Goal: Navigation & Orientation: Find specific page/section

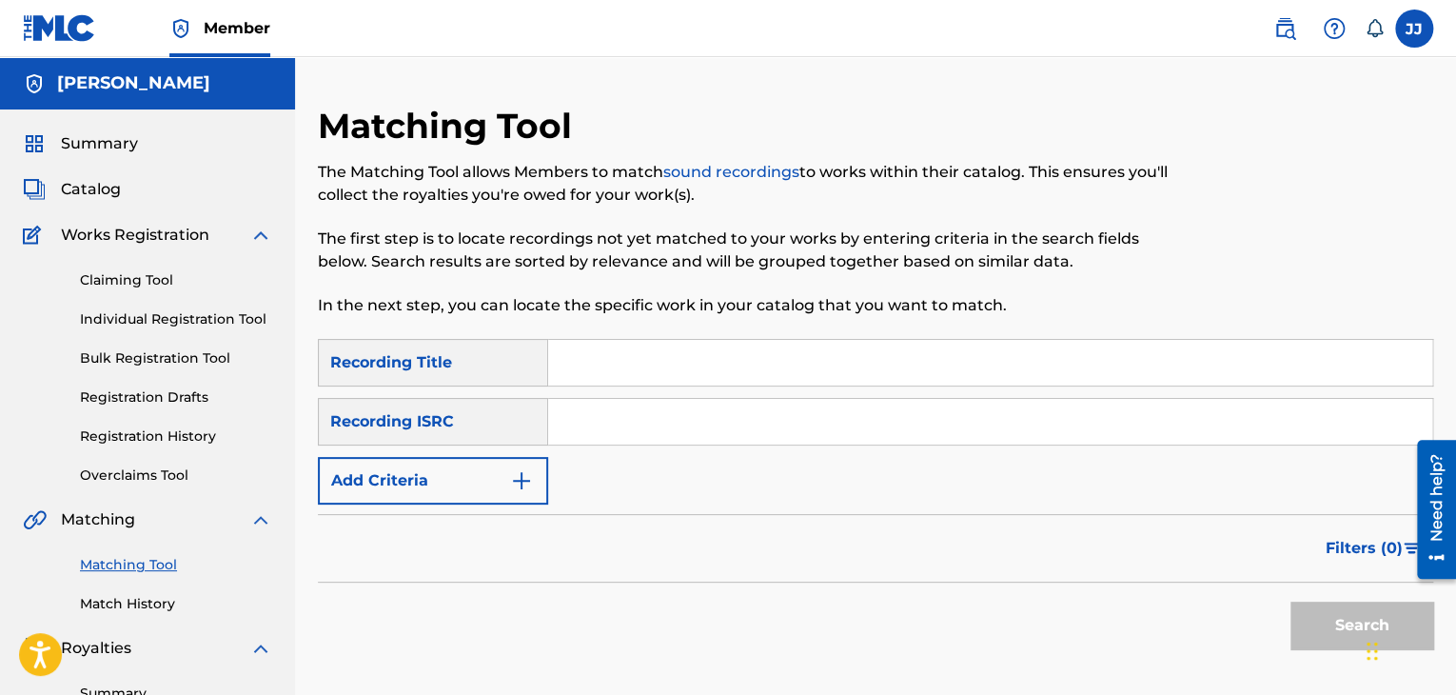
click at [148, 436] on link "Registration History" at bounding box center [176, 436] width 192 height 20
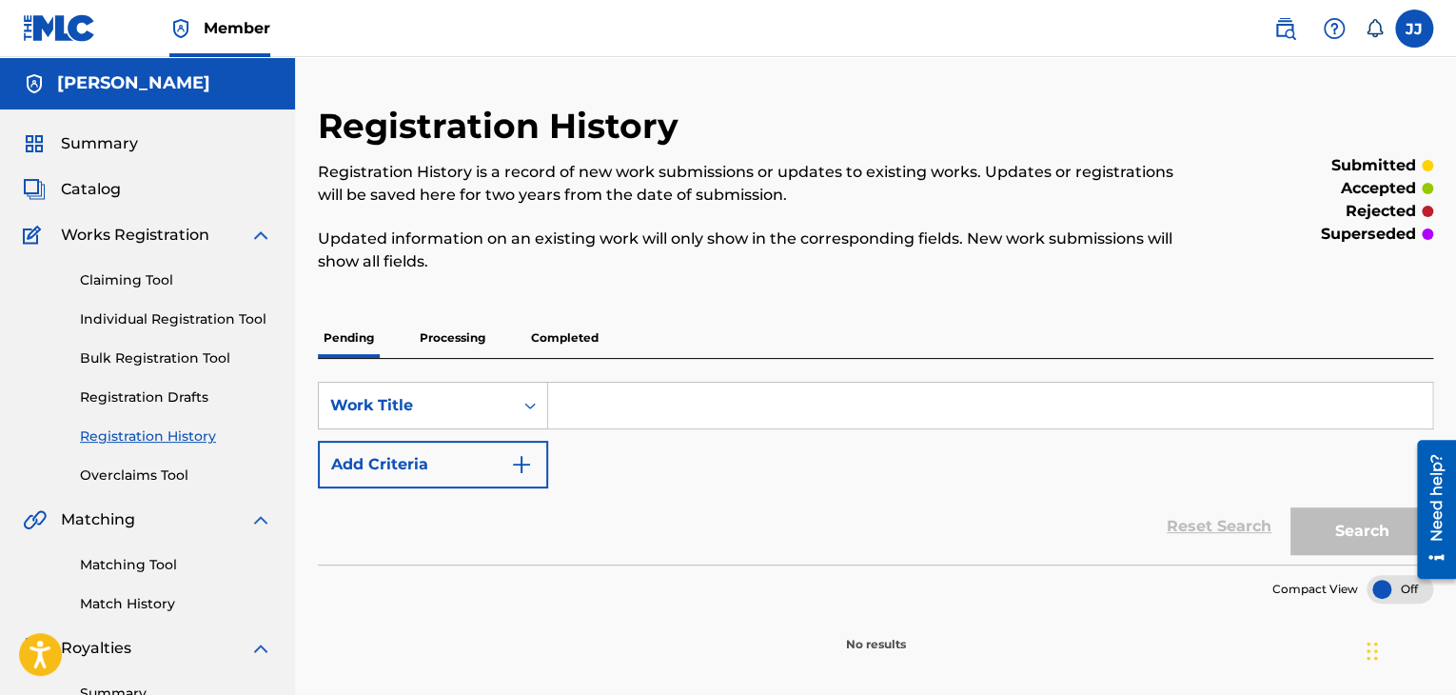
click at [562, 342] on p "Completed" at bounding box center [564, 338] width 79 height 40
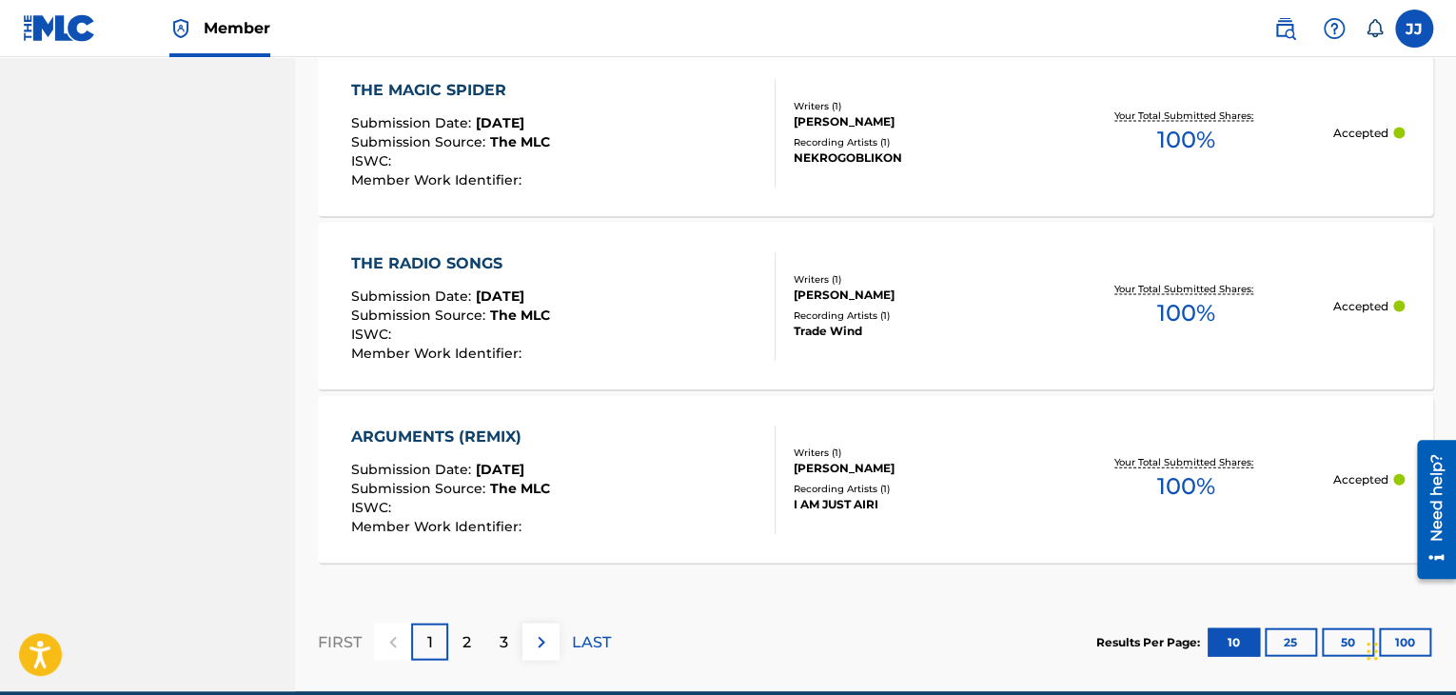
scroll to position [1941, 0]
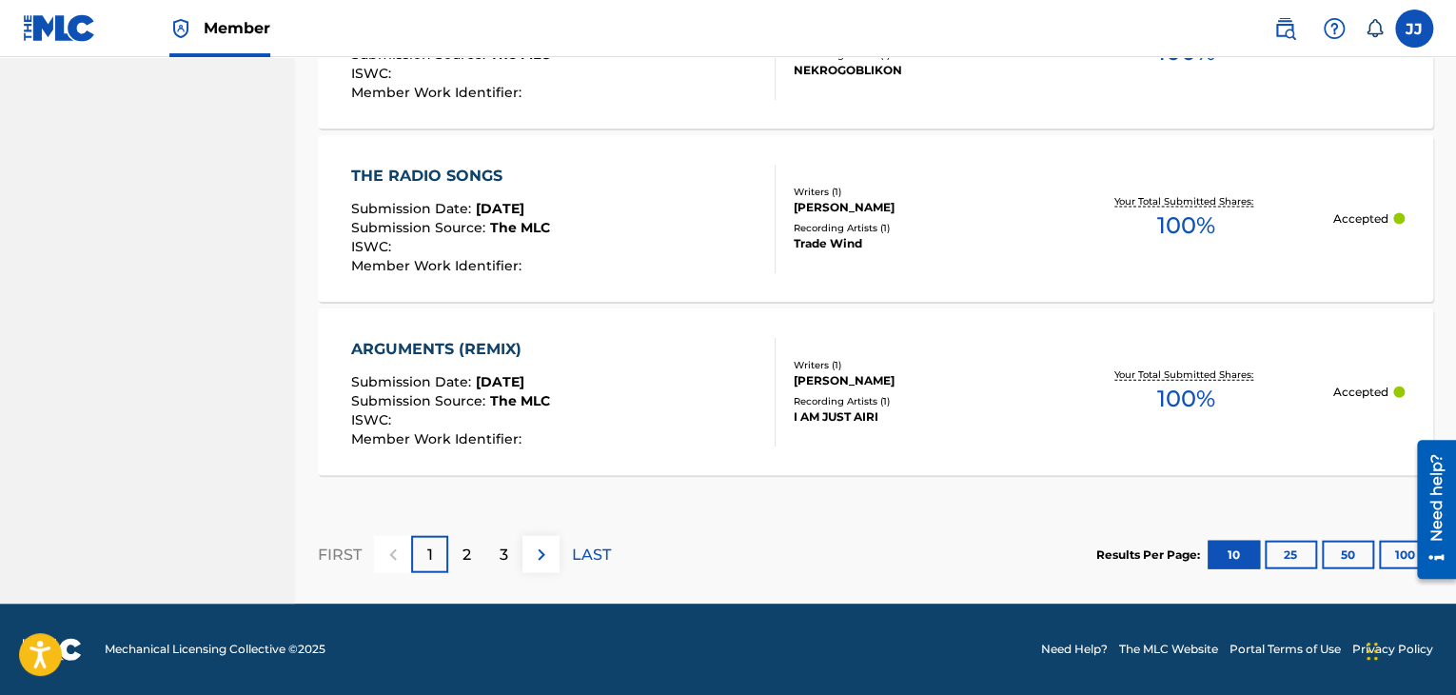
click at [502, 557] on p "3" at bounding box center [504, 554] width 9 height 23
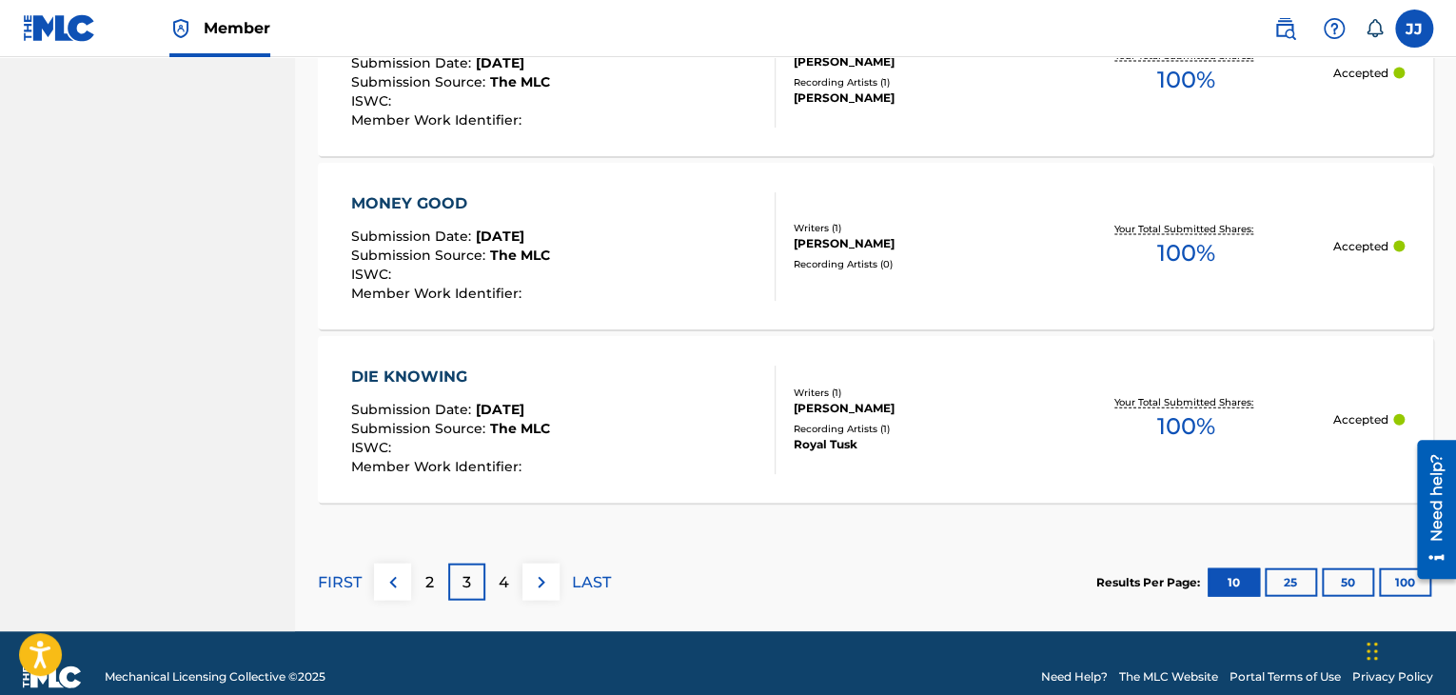
scroll to position [1930, 0]
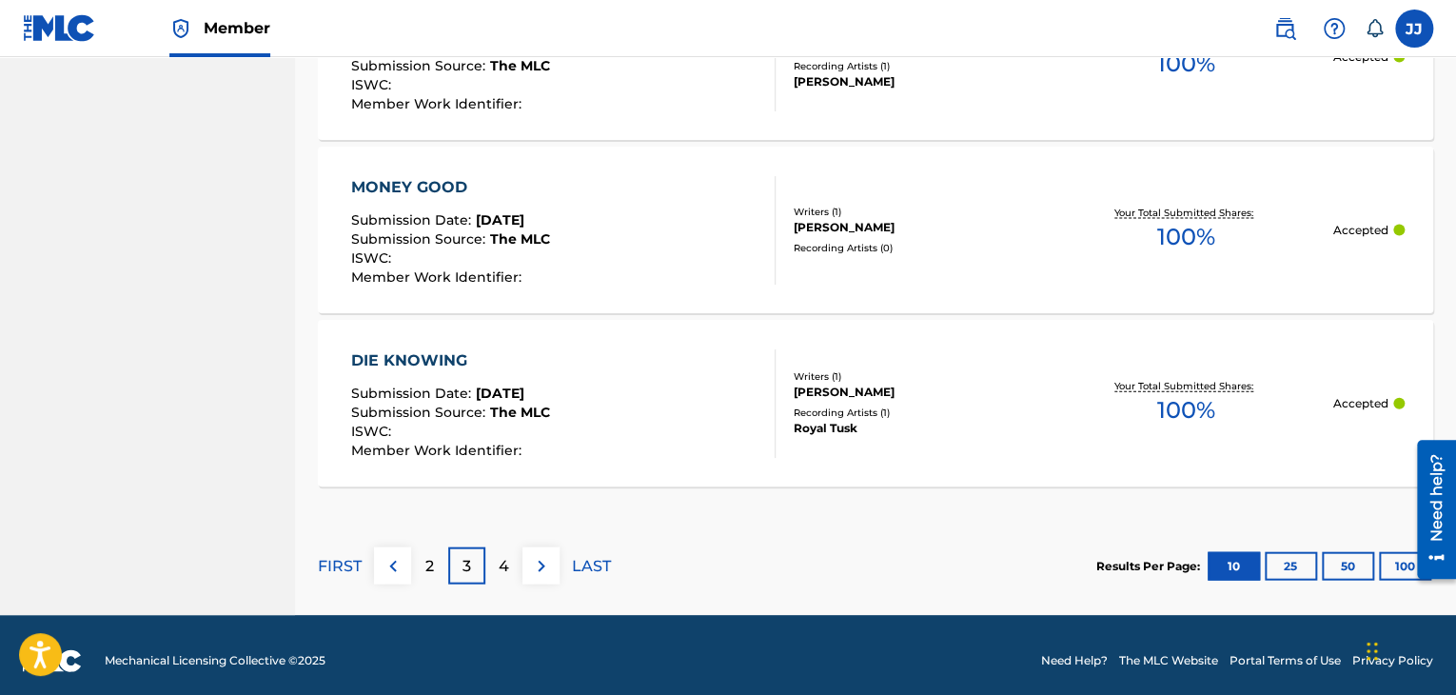
click at [495, 561] on div "4" at bounding box center [503, 565] width 37 height 37
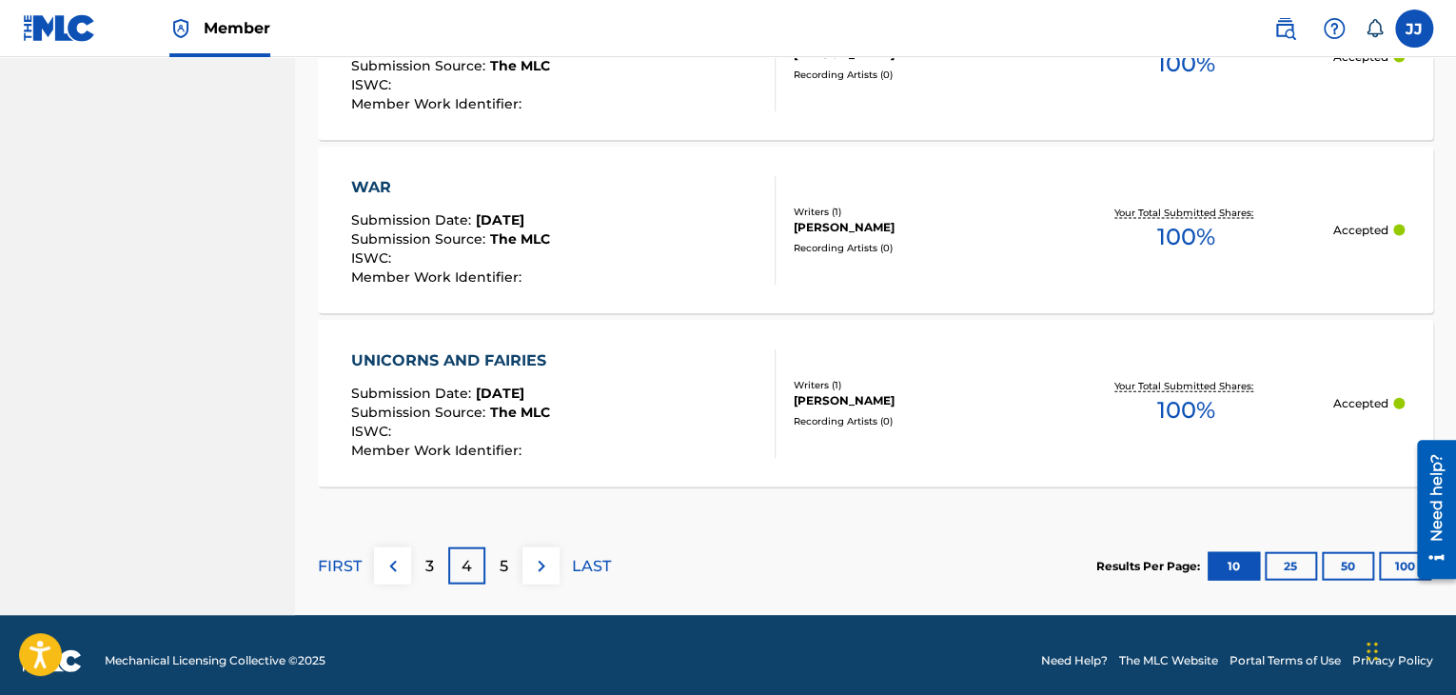
click at [619, 559] on section "FIRST 3 4 5 LAST Results Per Page: 10 25 50 100" at bounding box center [875, 566] width 1115 height 98
click at [592, 555] on p "LAST" at bounding box center [591, 566] width 39 height 23
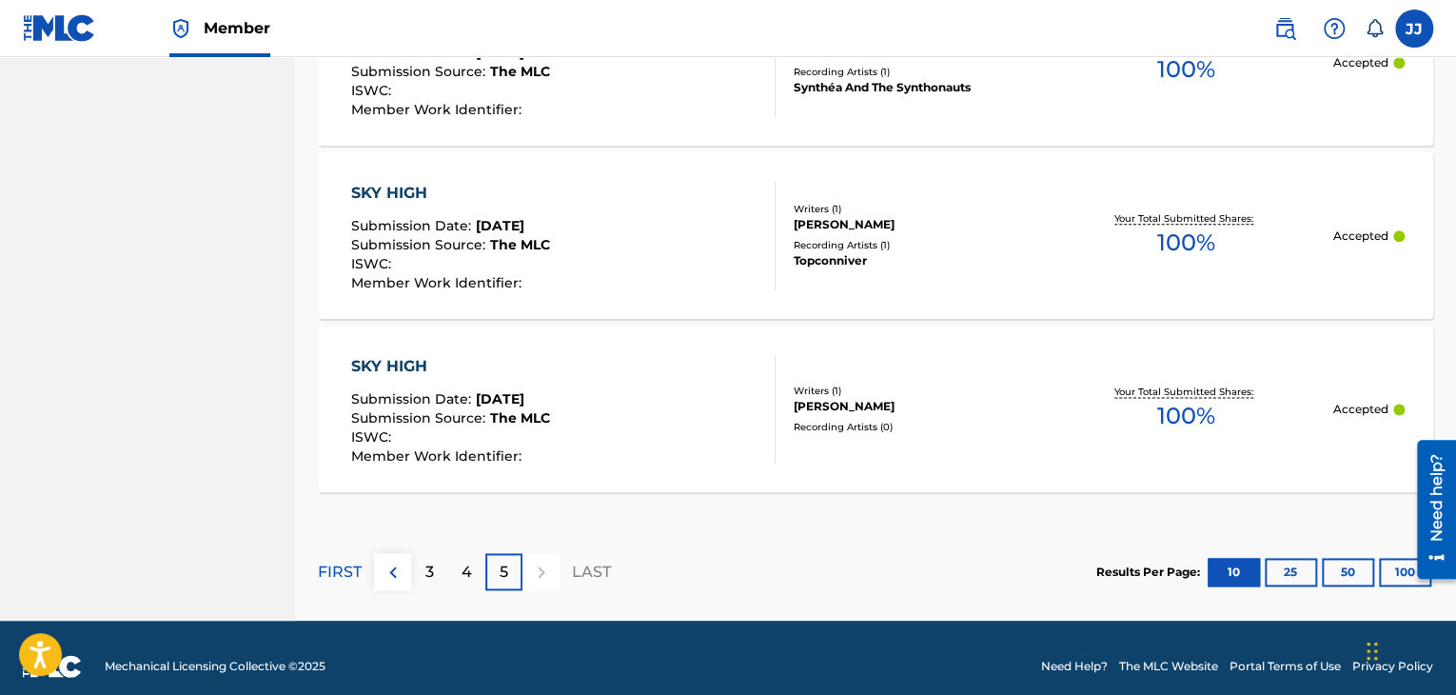
scroll to position [1067, 0]
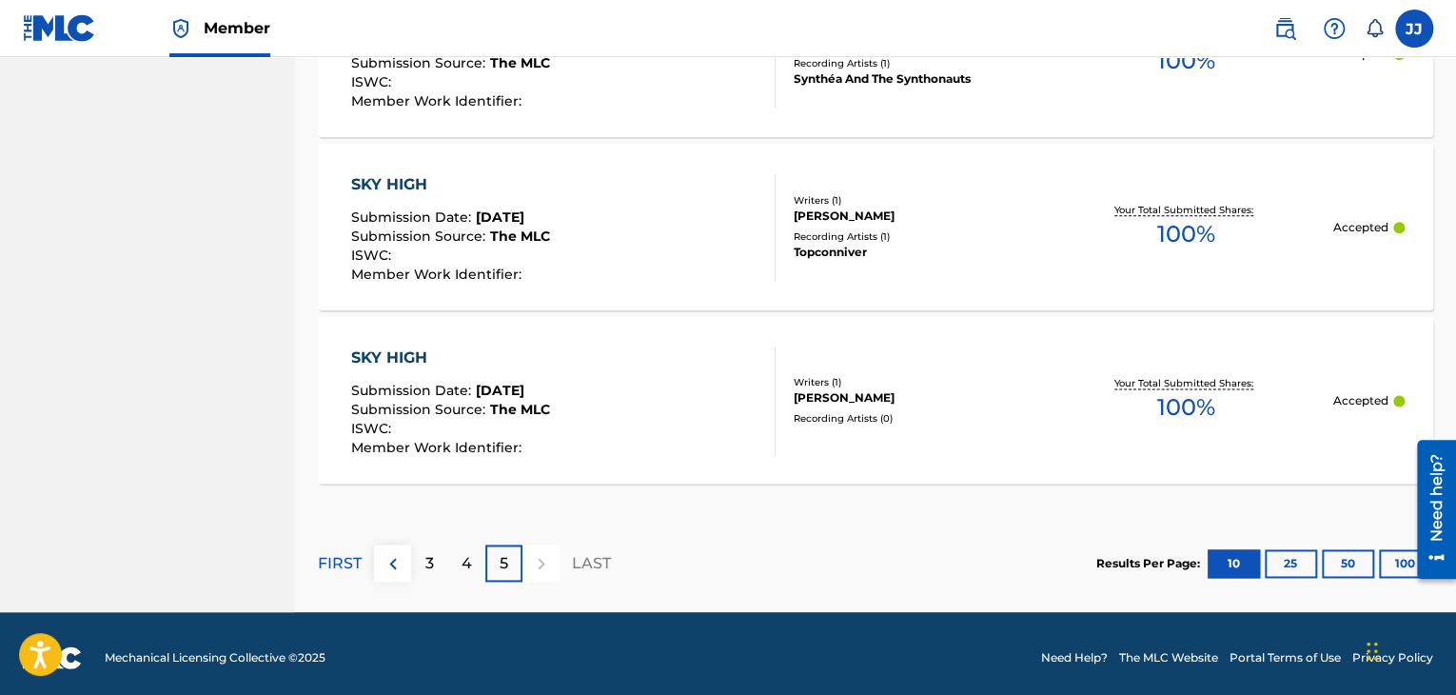
click at [457, 561] on div "4" at bounding box center [466, 562] width 37 height 37
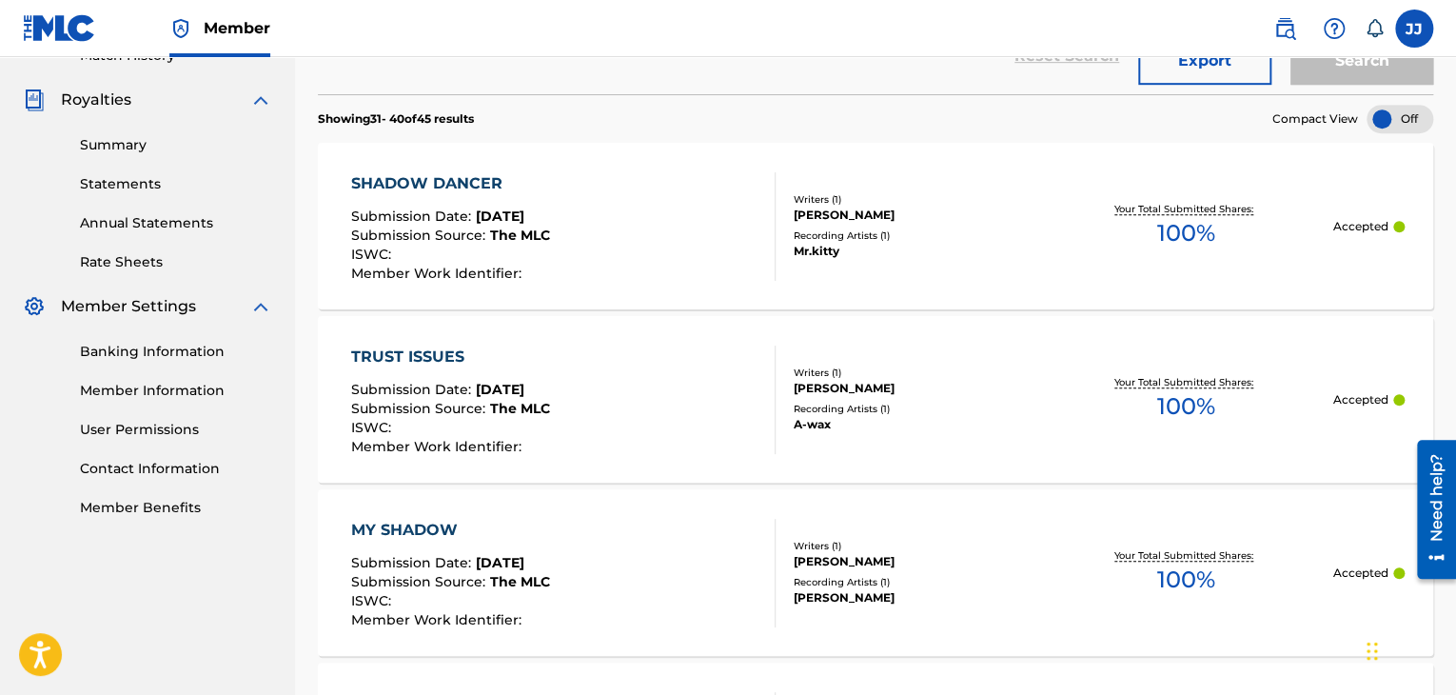
scroll to position [547, 0]
click at [138, 145] on link "Summary" at bounding box center [176, 146] width 192 height 20
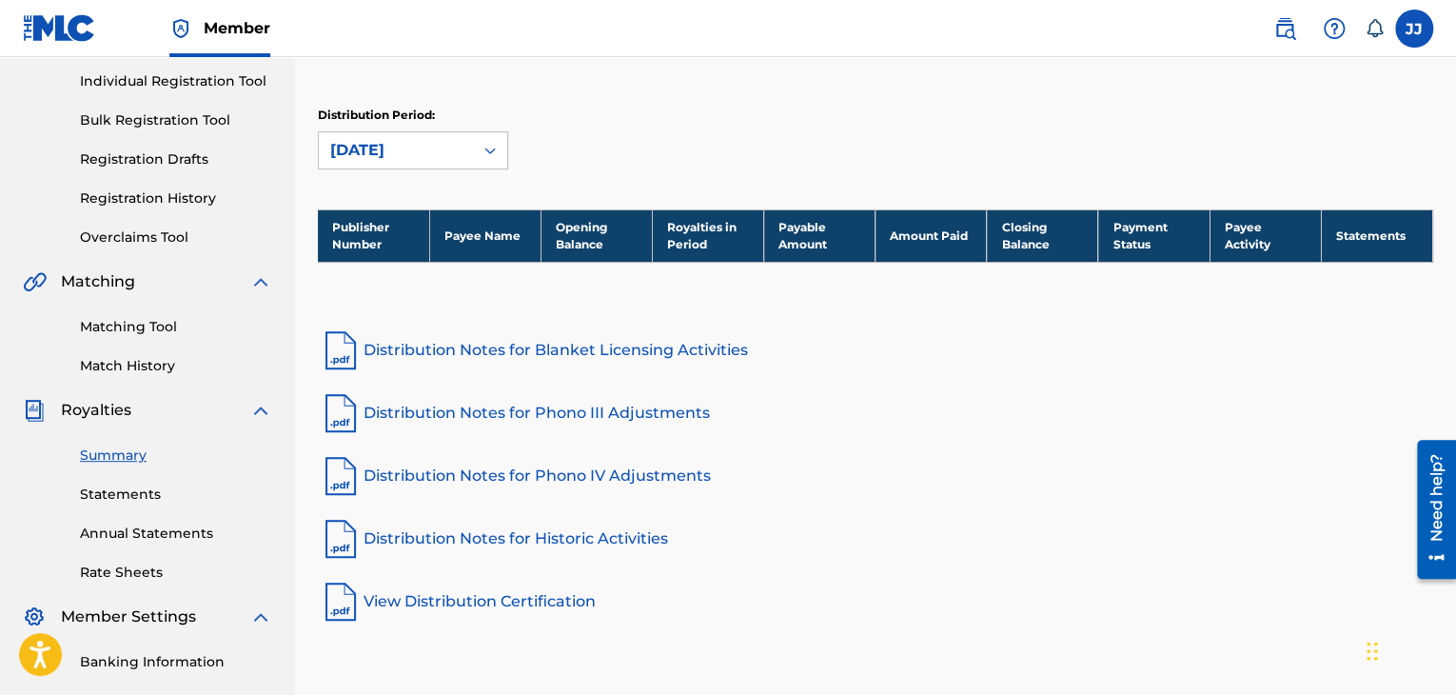
scroll to position [240, 0]
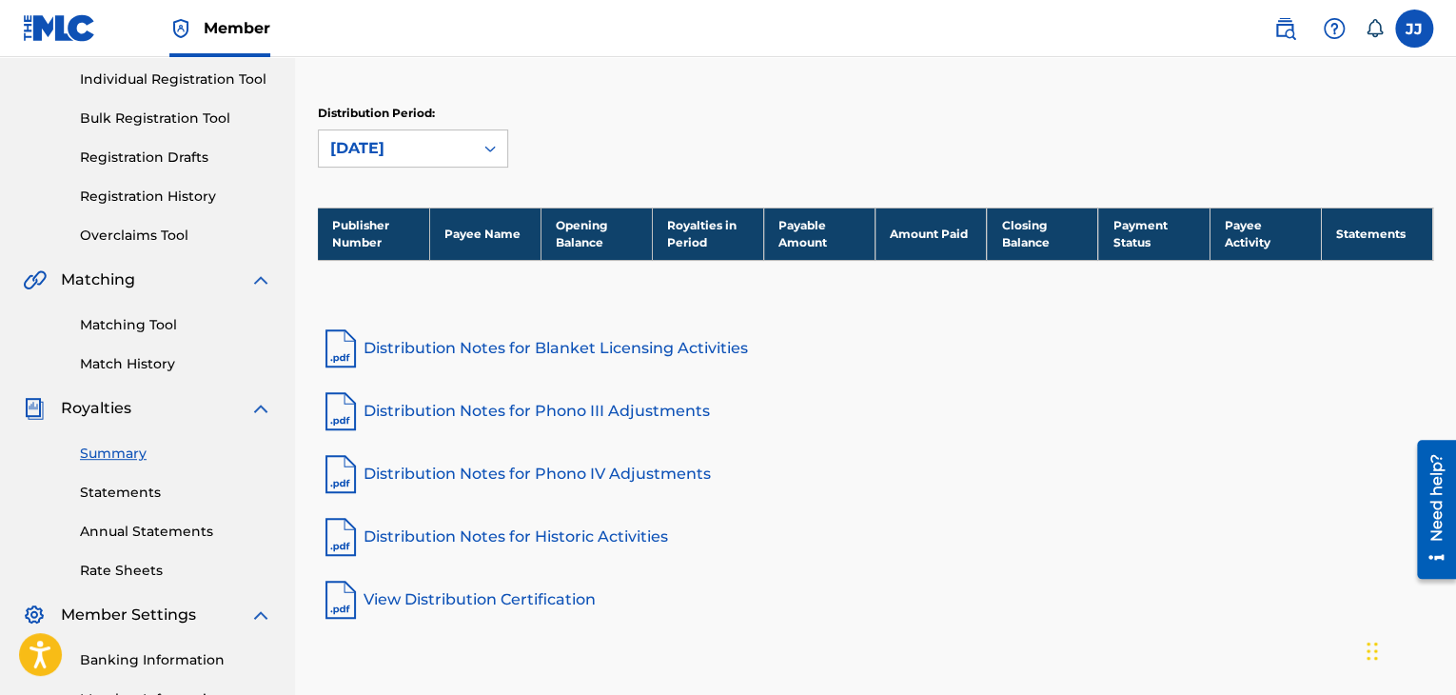
click at [126, 482] on link "Statements" at bounding box center [176, 492] width 192 height 20
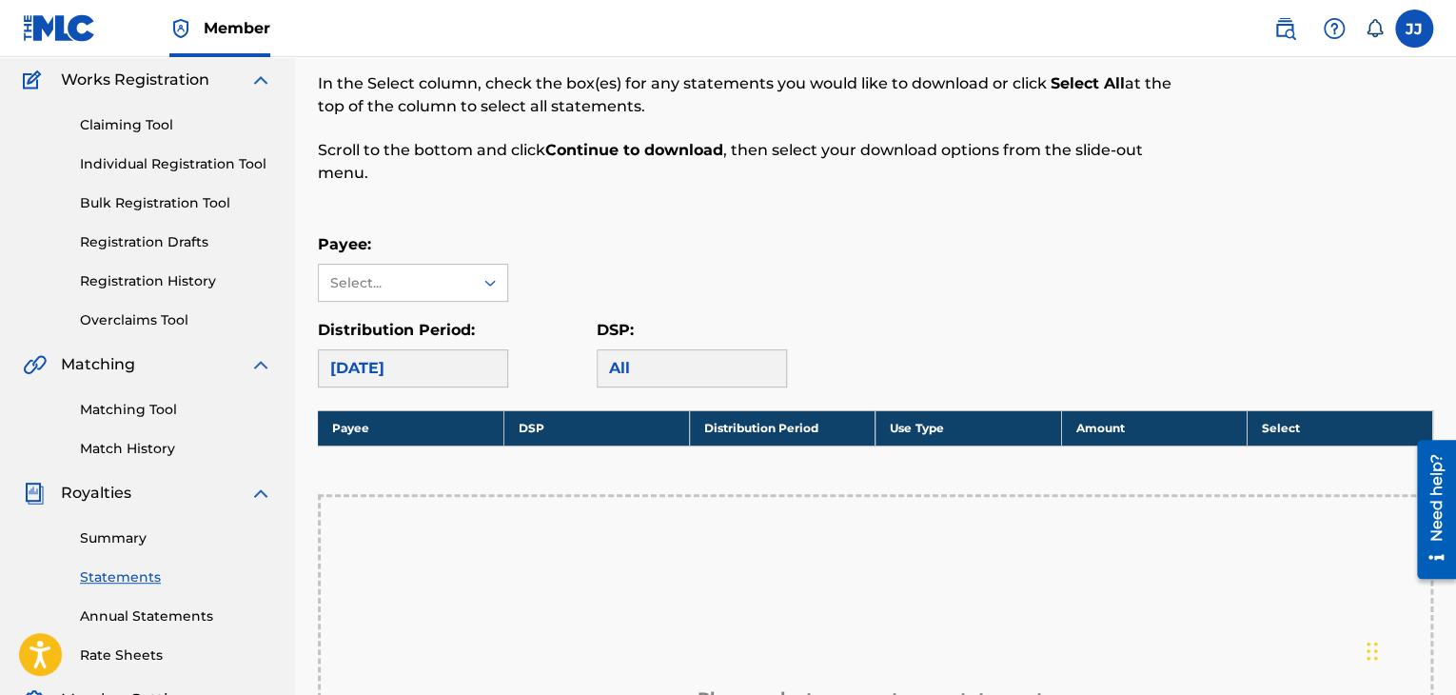
scroll to position [194, 0]
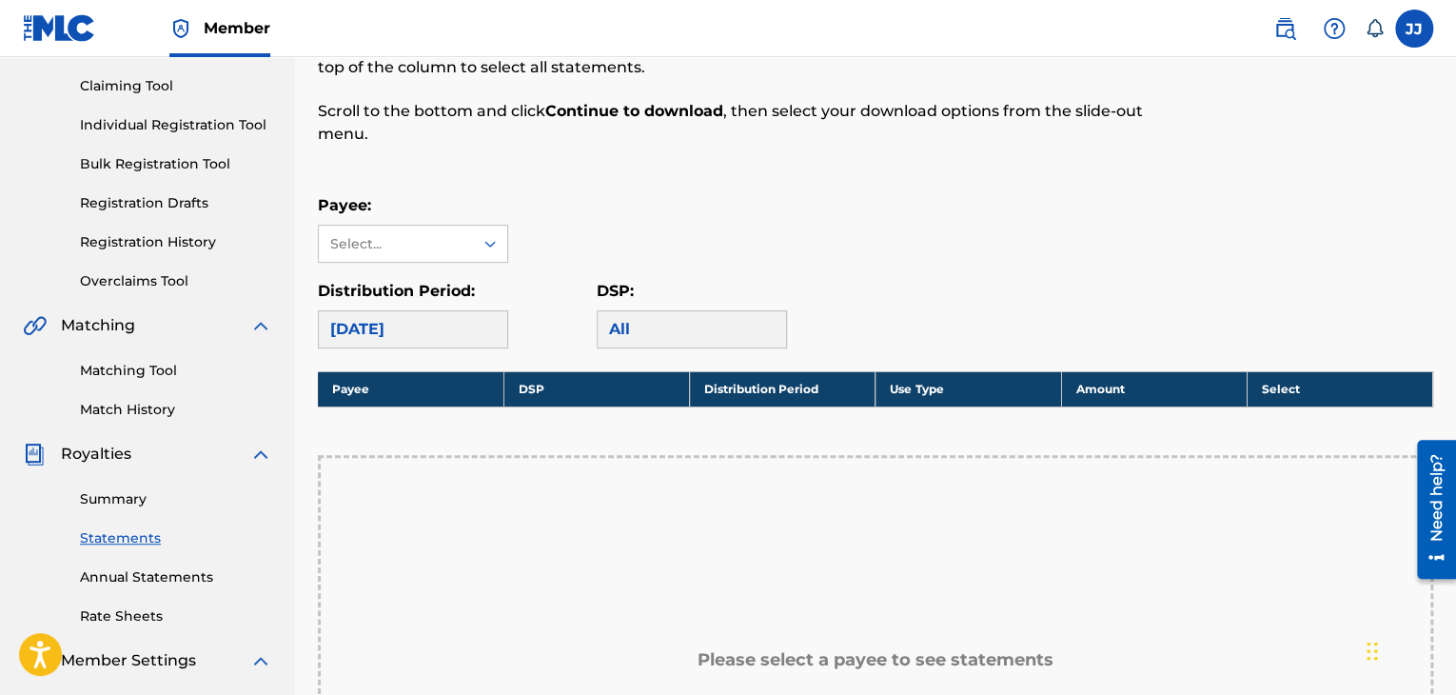
click at [455, 331] on div "[DATE]" at bounding box center [413, 329] width 190 height 38
click at [400, 229] on div "Select..." at bounding box center [396, 244] width 154 height 36
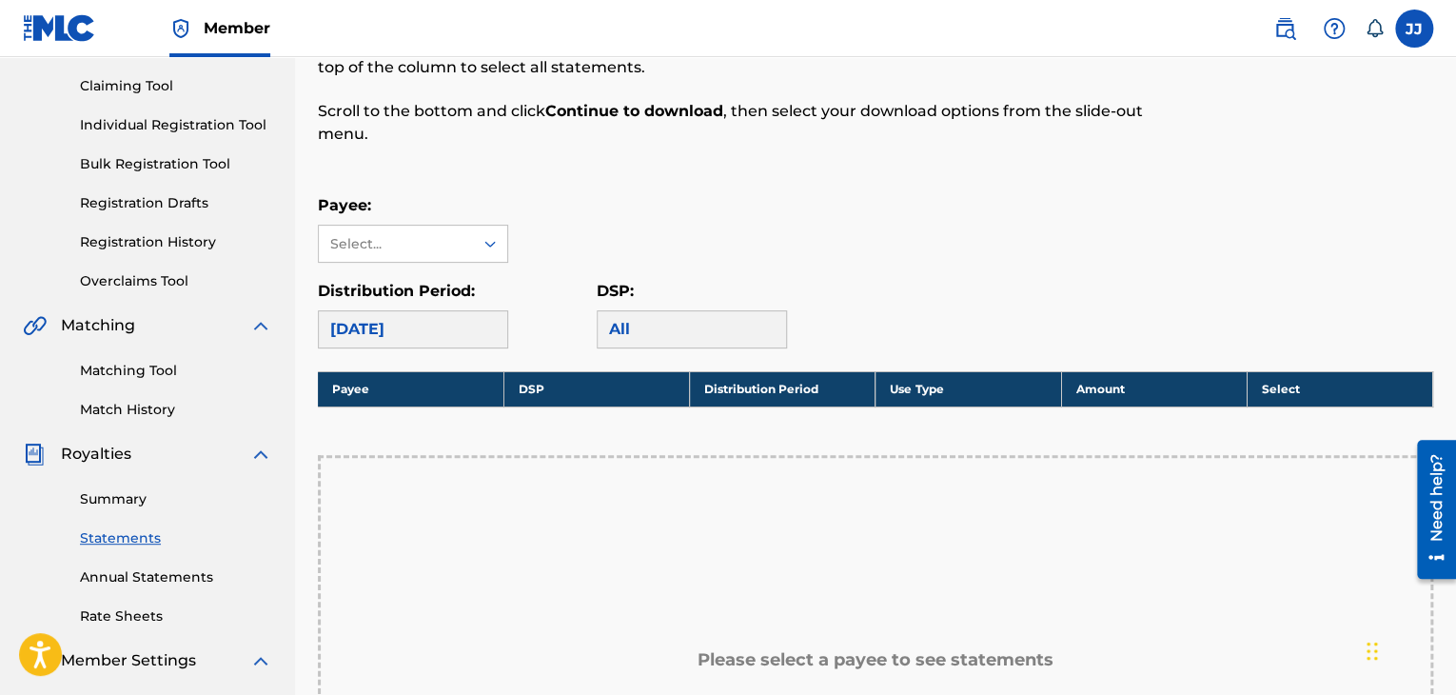
click at [198, 119] on link "Individual Registration Tool" at bounding box center [176, 125] width 192 height 20
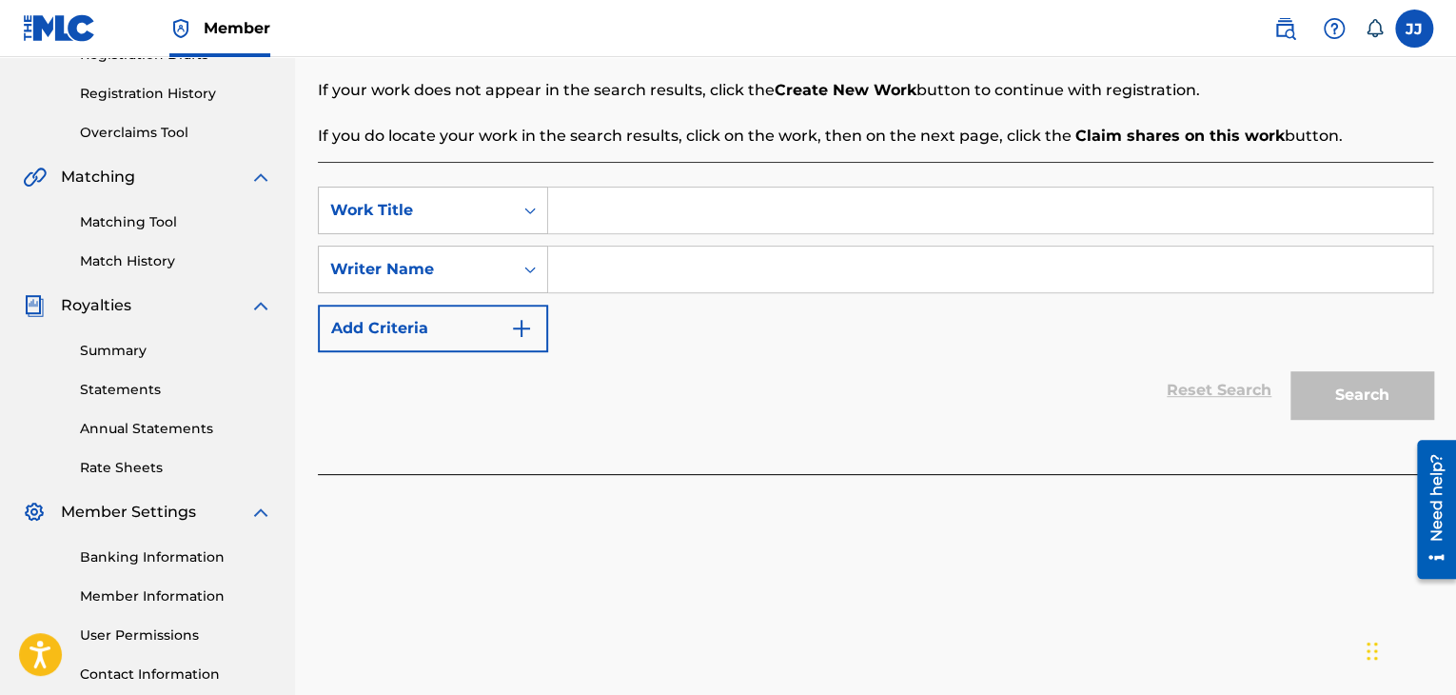
scroll to position [336, 0]
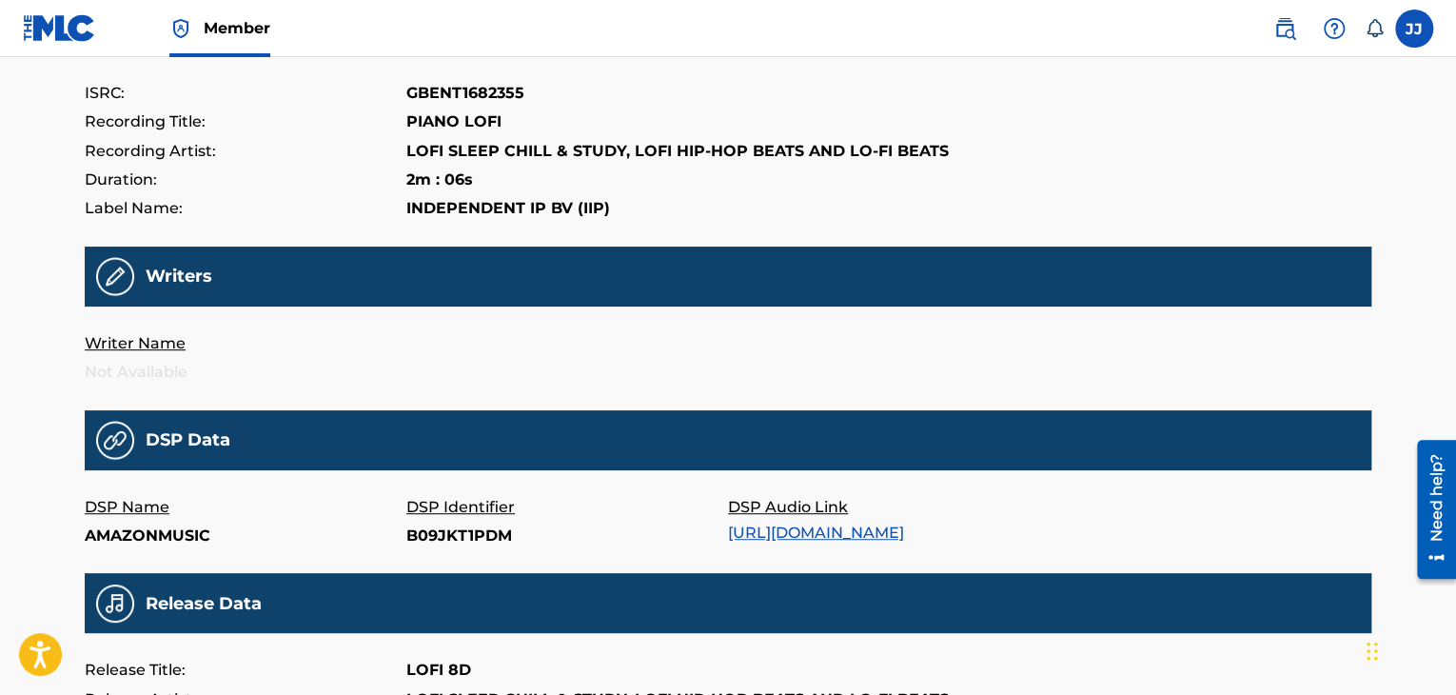
scroll to position [263, 0]
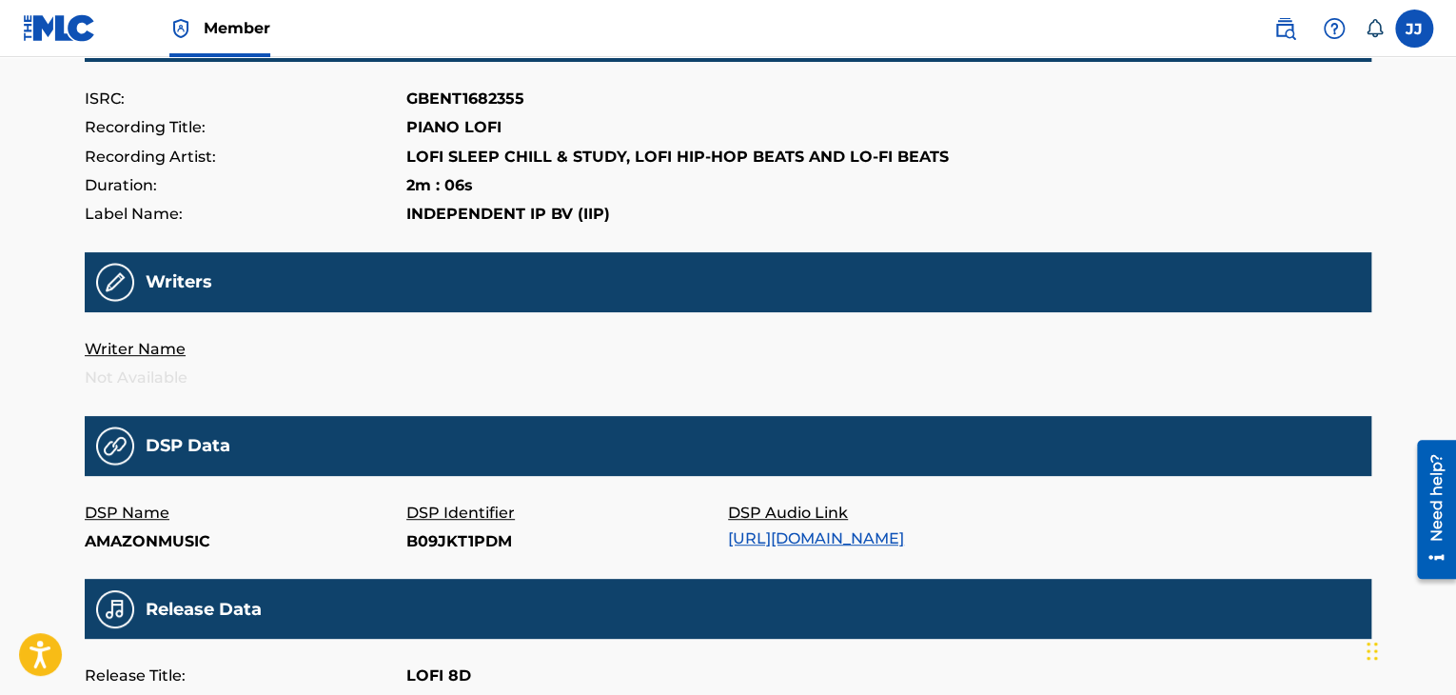
click at [827, 370] on div "Writer Name Not Available" at bounding box center [728, 364] width 1287 height 58
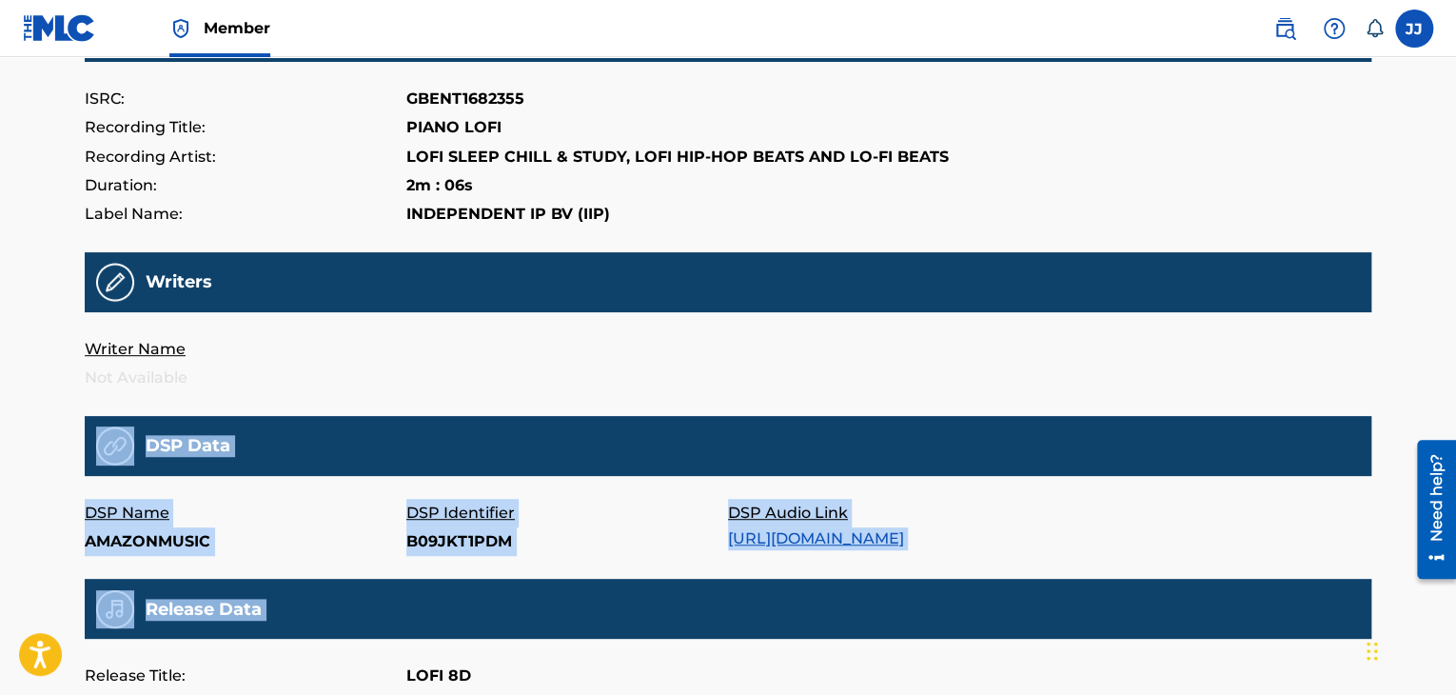
drag, startPoint x: 827, startPoint y: 370, endPoint x: 1321, endPoint y: 619, distance: 552.9
click at [1321, 619] on main "PIANO LOFI All recording data featured below has been provided to The MLC by th…" at bounding box center [728, 367] width 1287 height 1051
